Goal: Information Seeking & Learning: Learn about a topic

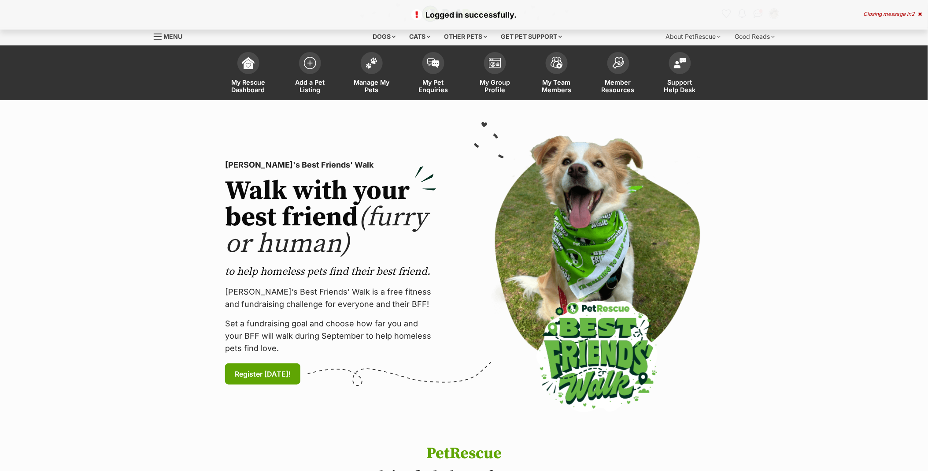
click at [908, 15] on div "Closing message in 2" at bounding box center [893, 14] width 59 height 6
click at [319, 67] on link "Add a Pet Listing" at bounding box center [310, 74] width 62 height 52
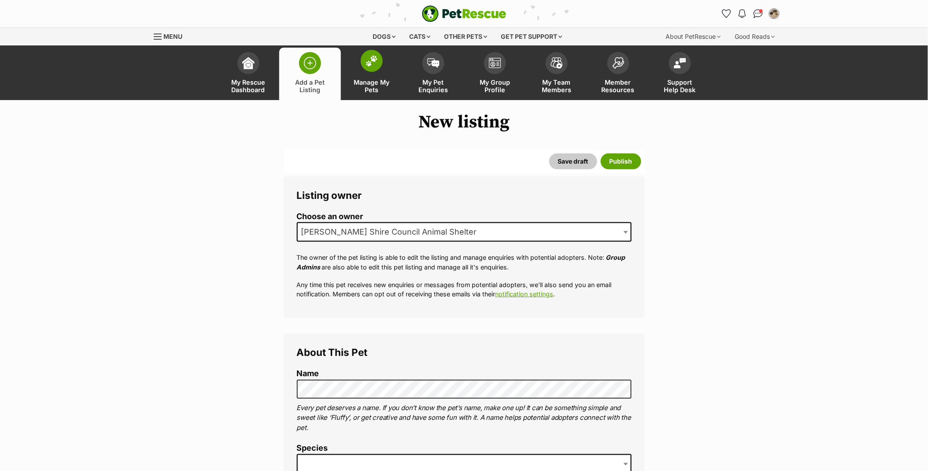
click at [371, 71] on span at bounding box center [372, 61] width 22 height 22
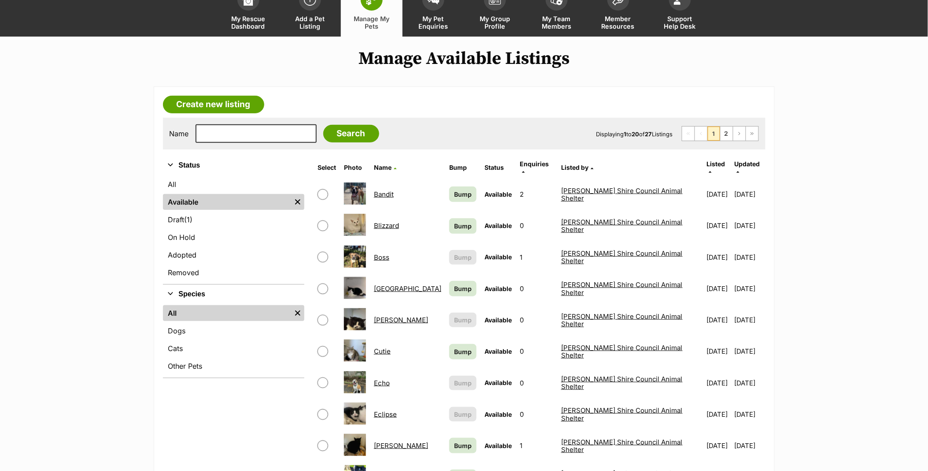
scroll to position [147, 0]
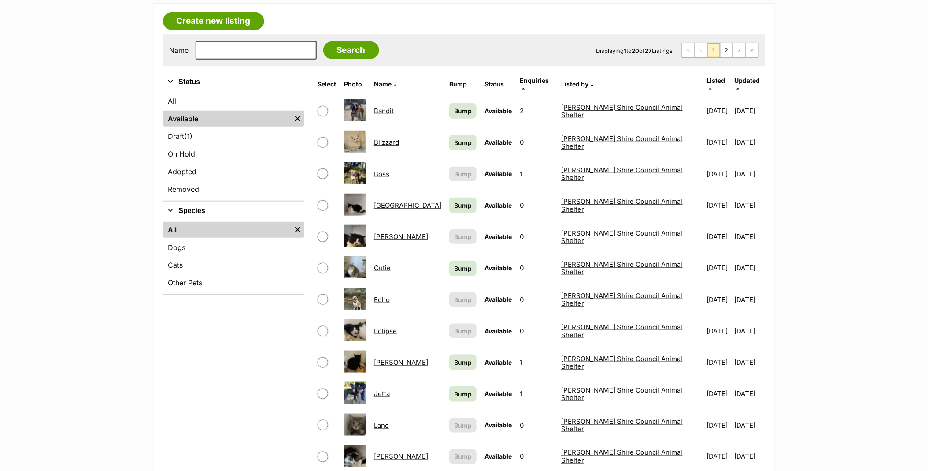
click at [385, 138] on link "Blizzard" at bounding box center [386, 142] width 25 height 8
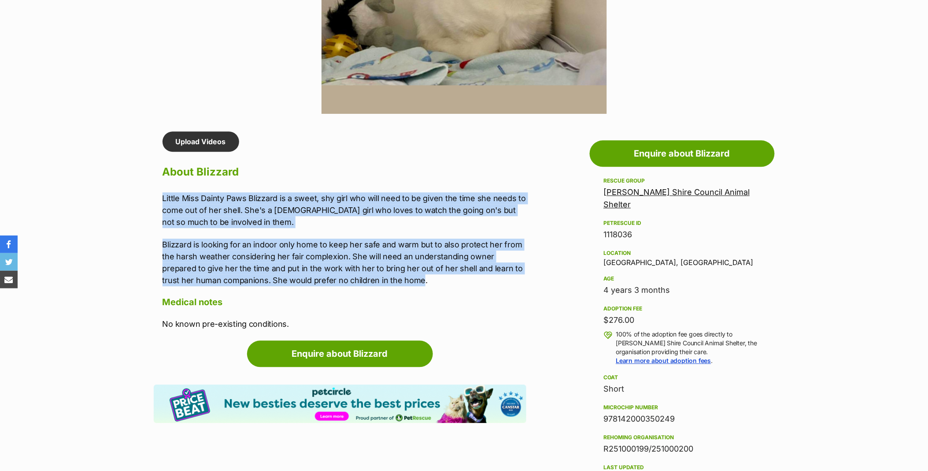
drag, startPoint x: 389, startPoint y: 278, endPoint x: 136, endPoint y: 195, distance: 266.4
click at [136, 195] on section "Sutherland Shire Council Animal Shelter A member of PetRescue since 2012 🎉 TOTA…" at bounding box center [464, 306] width 928 height 1685
copy div "Little Miss Dainty Paws Blizzard is a sweet, shy girl who will need to be given…"
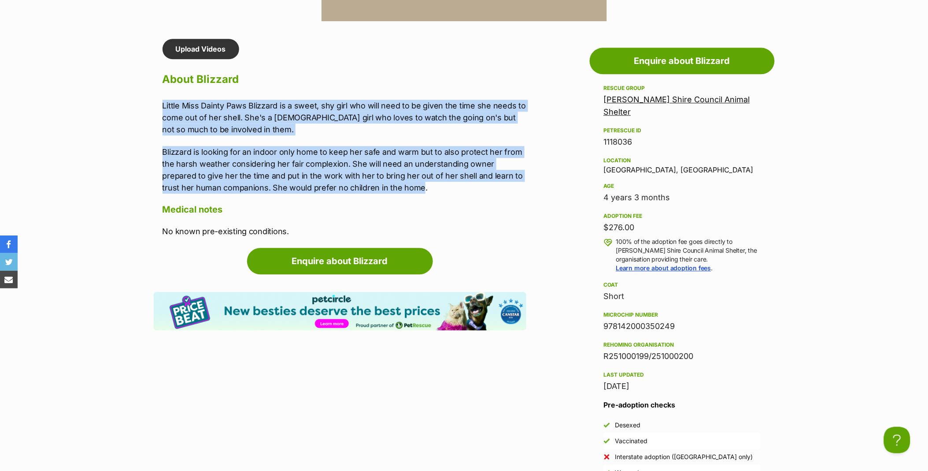
scroll to position [734, 0]
